Goal: Transaction & Acquisition: Purchase product/service

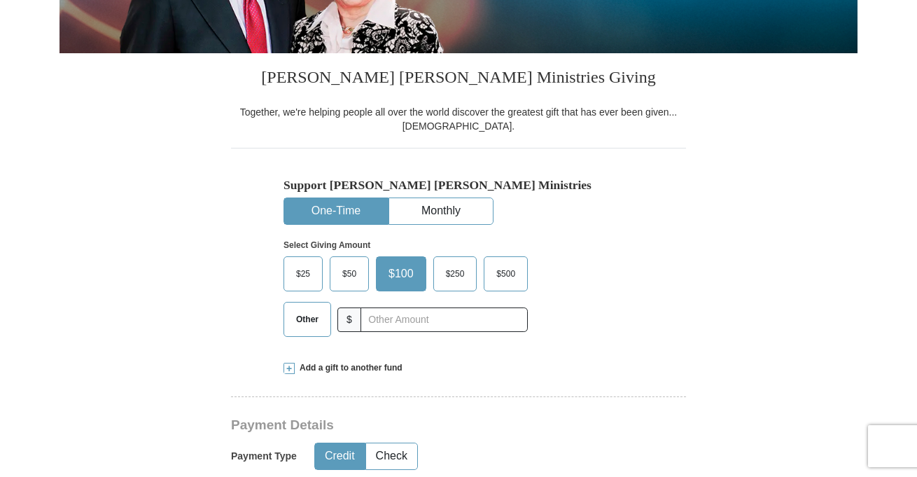
scroll to position [297, 0]
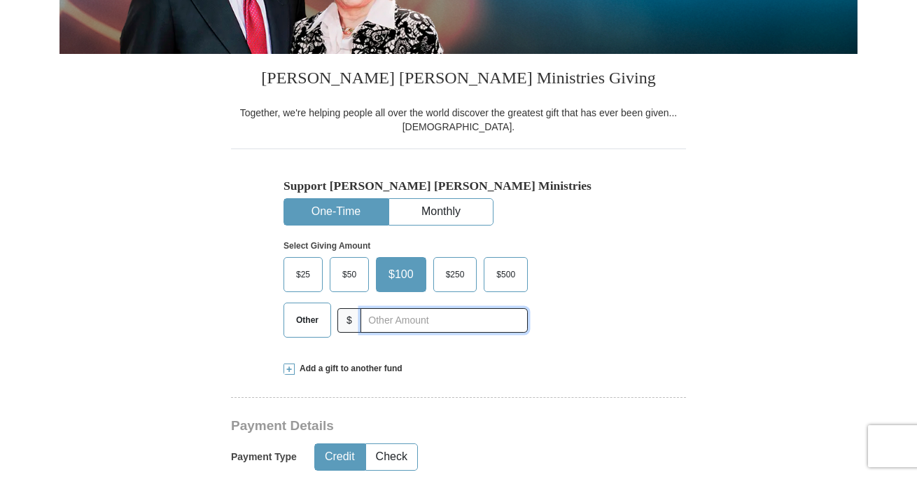
click at [468, 322] on input "text" at bounding box center [444, 320] width 167 height 25
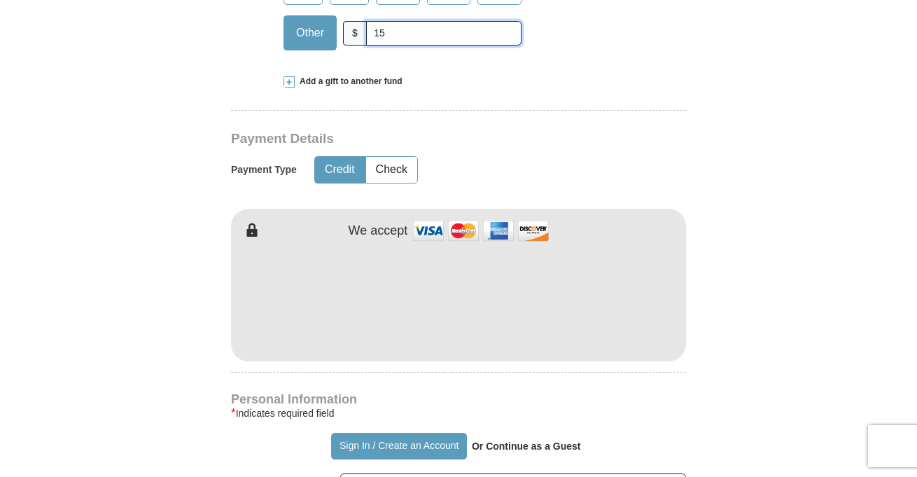
scroll to position [585, 0]
type input "15"
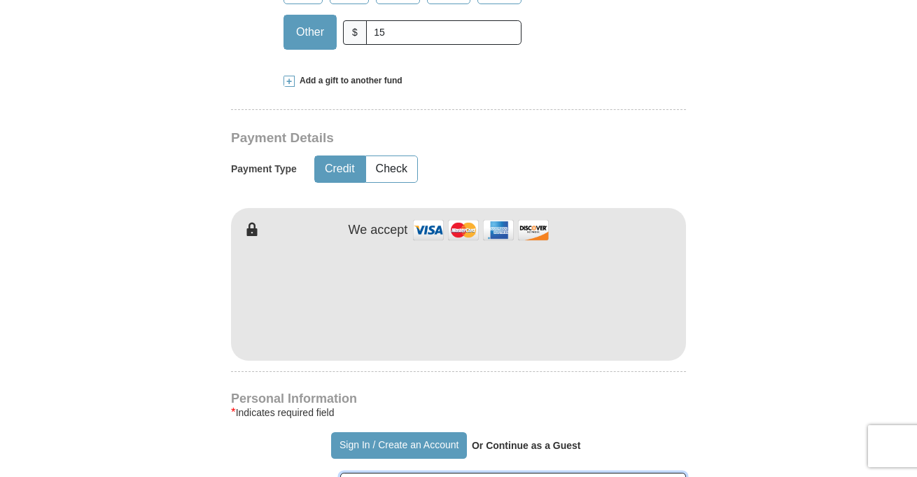
type input "[PERSON_NAME]"
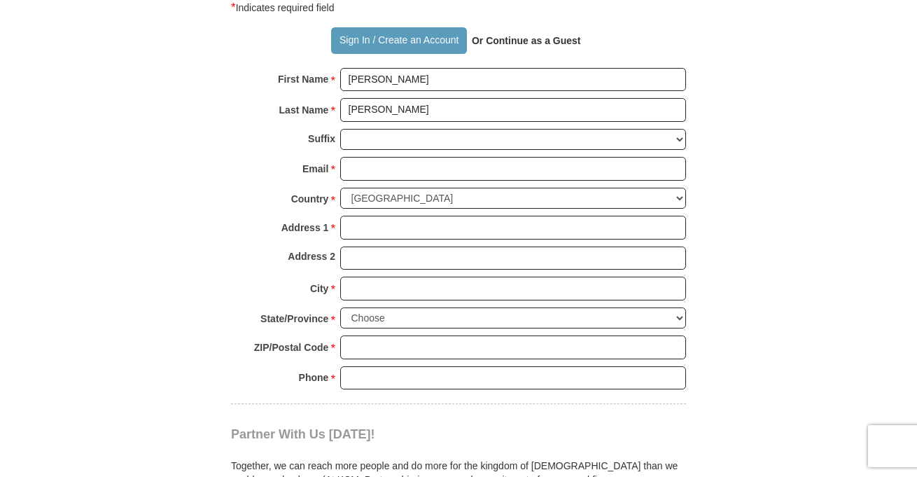
scroll to position [989, 0]
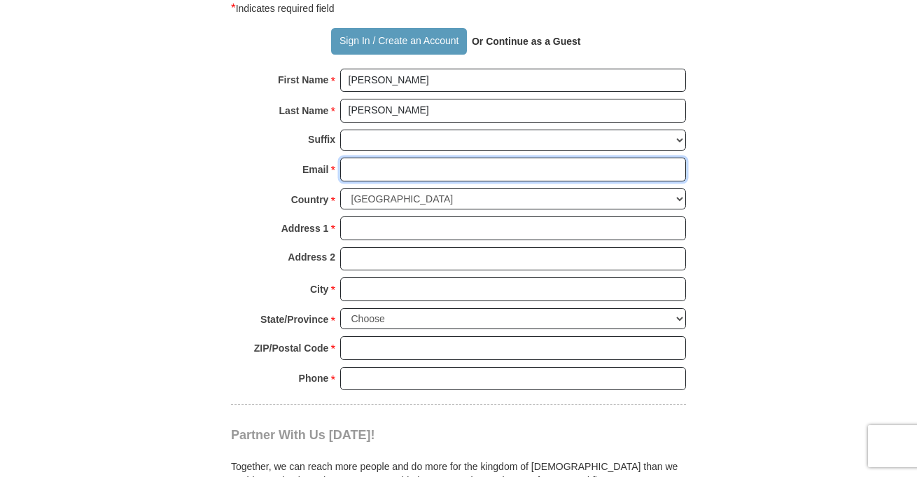
click at [479, 174] on input "Email *" at bounding box center [513, 170] width 346 height 24
type input "[EMAIL_ADDRESS][DOMAIN_NAME]"
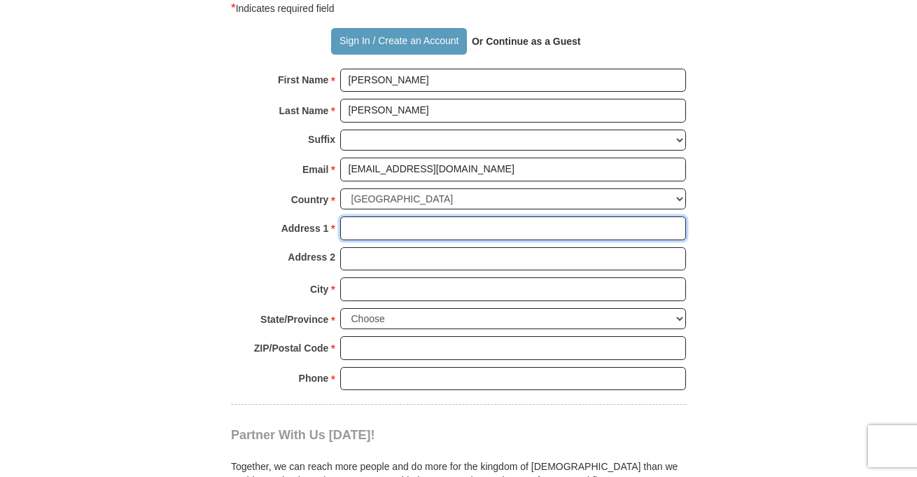
type input "[STREET_ADDRESS]"
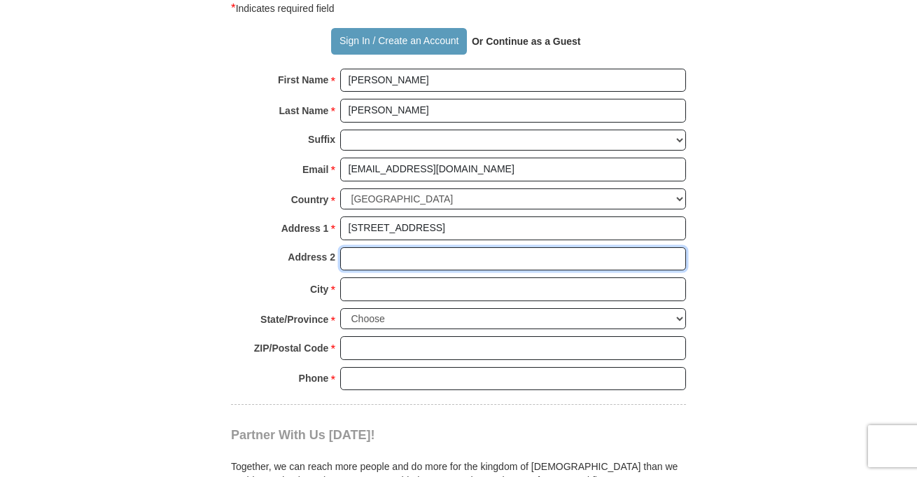
type input "Apt 701"
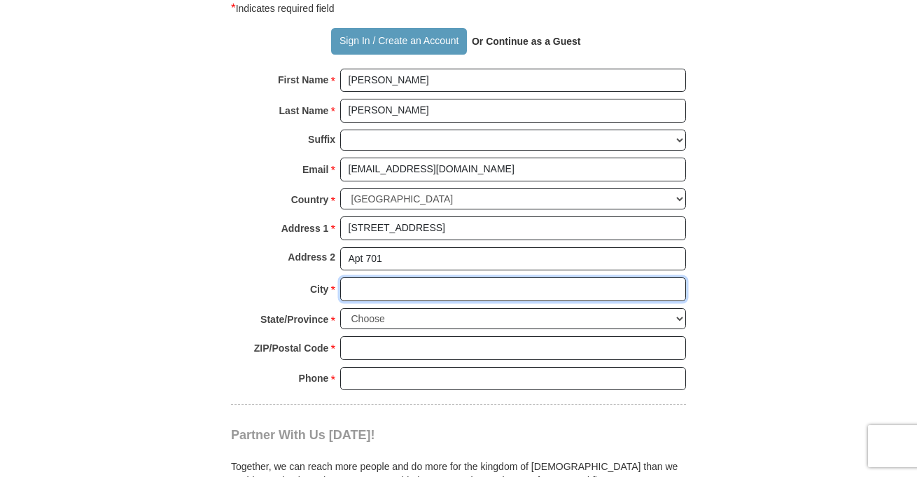
type input "Columbus"
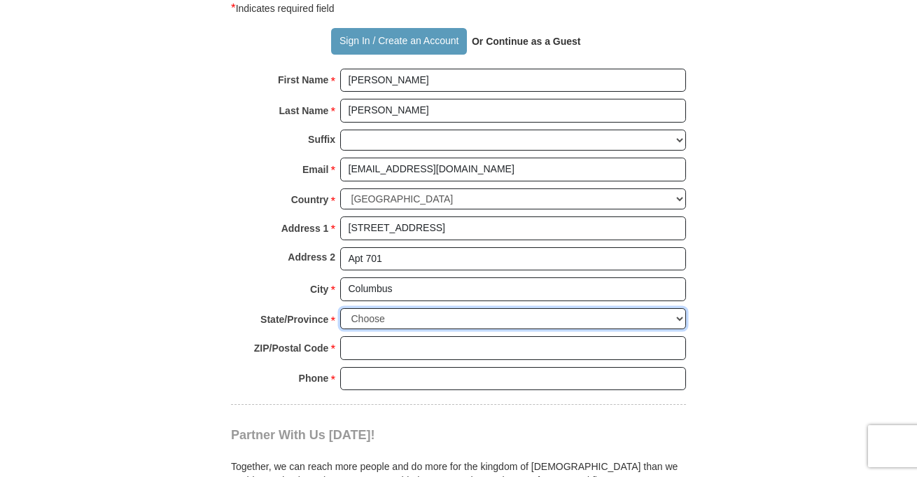
select select "OH"
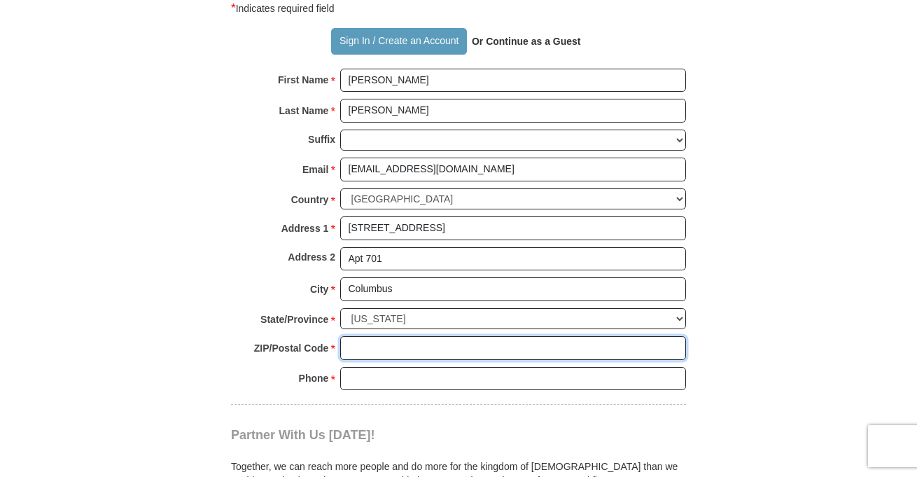
type input "43203"
type input "6148176291"
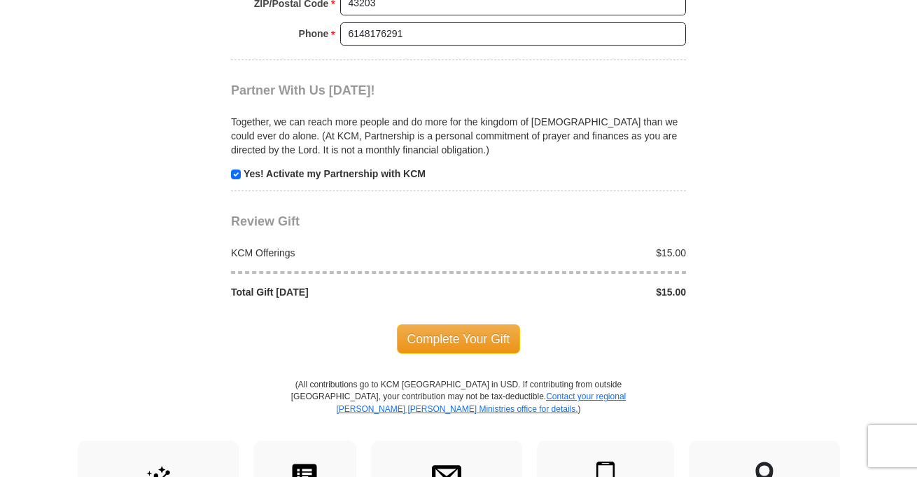
scroll to position [1333, 0]
click at [508, 344] on span "Complete Your Gift" at bounding box center [459, 339] width 124 height 29
